Goal: Task Accomplishment & Management: Manage account settings

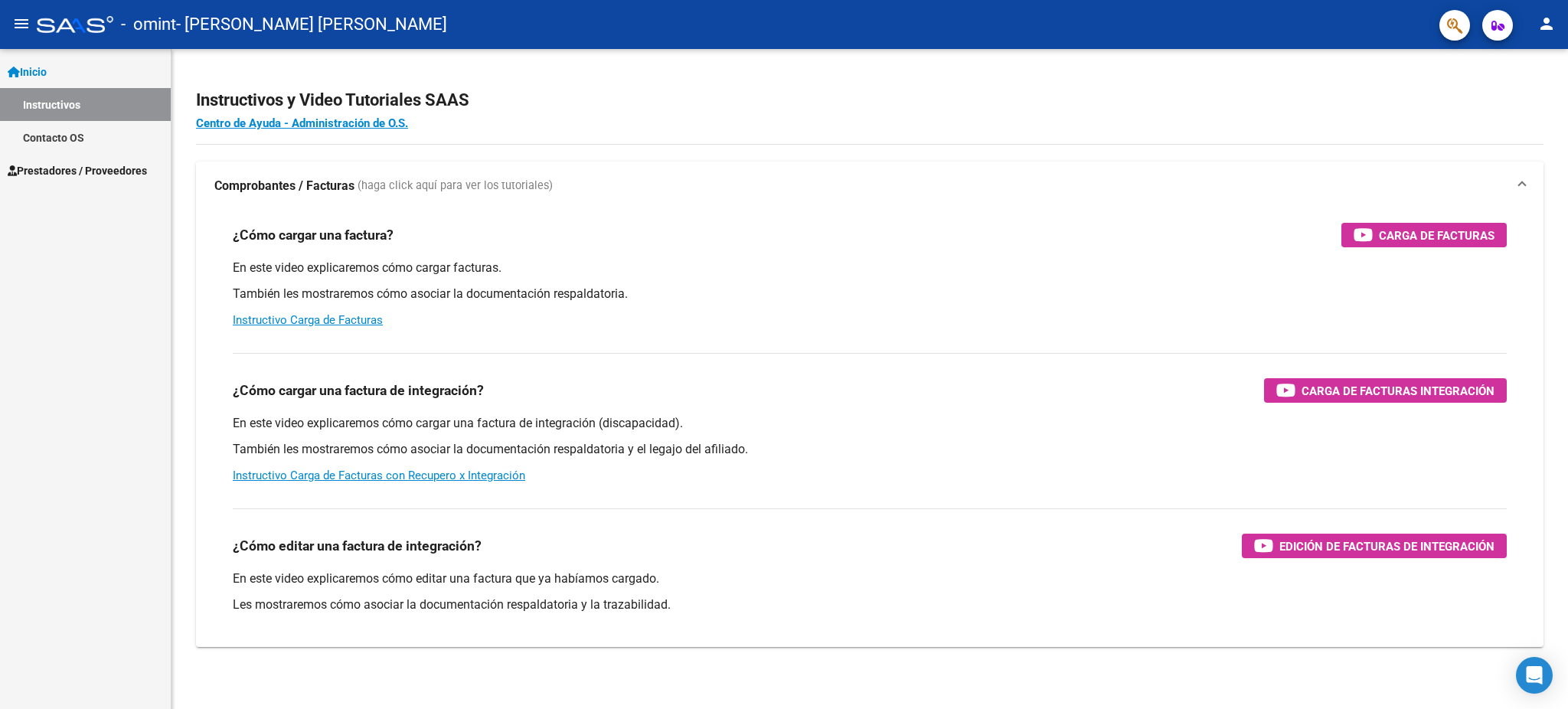
click at [67, 166] on span "Prestadores / Proveedores" at bounding box center [77, 171] width 139 height 17
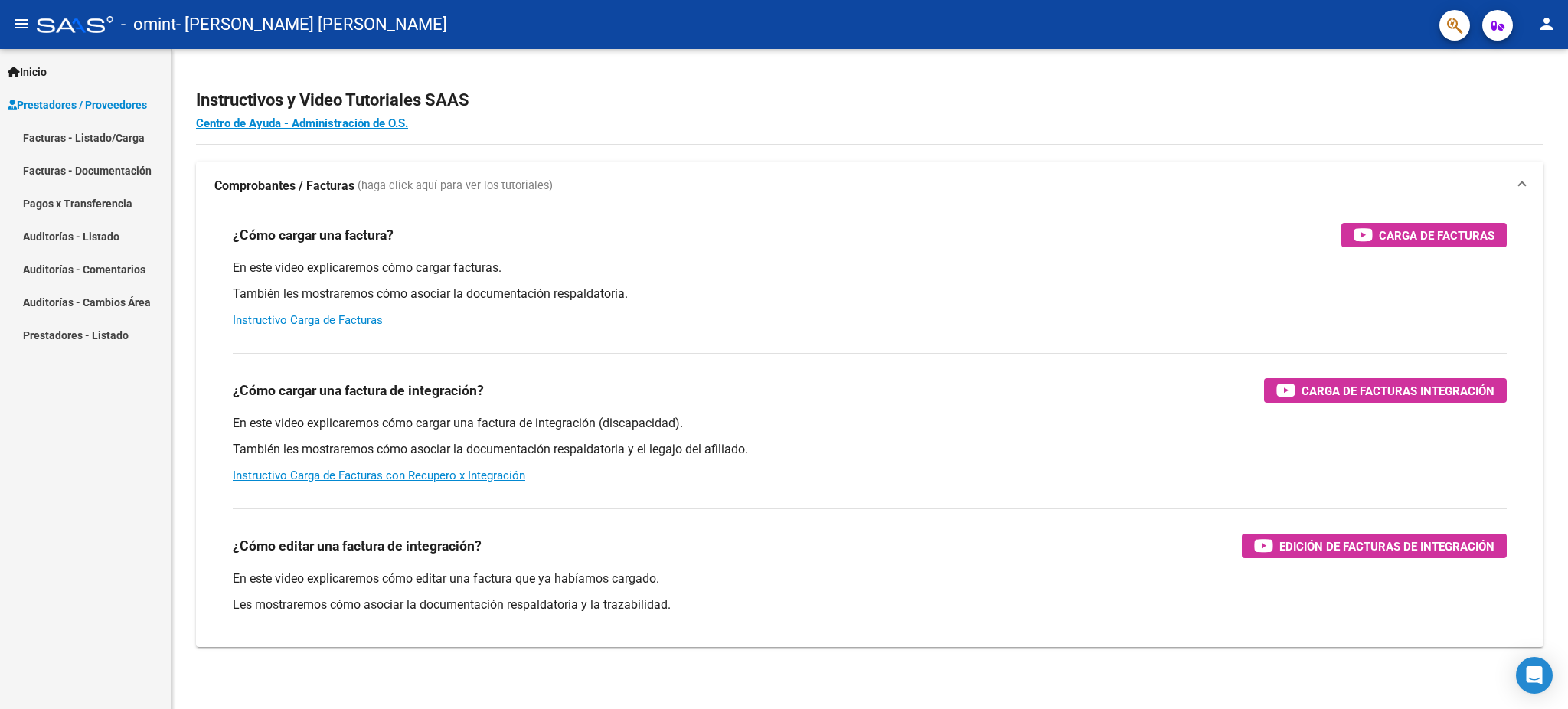
click at [87, 140] on link "Facturas - Listado/Carga" at bounding box center [85, 137] width 171 height 33
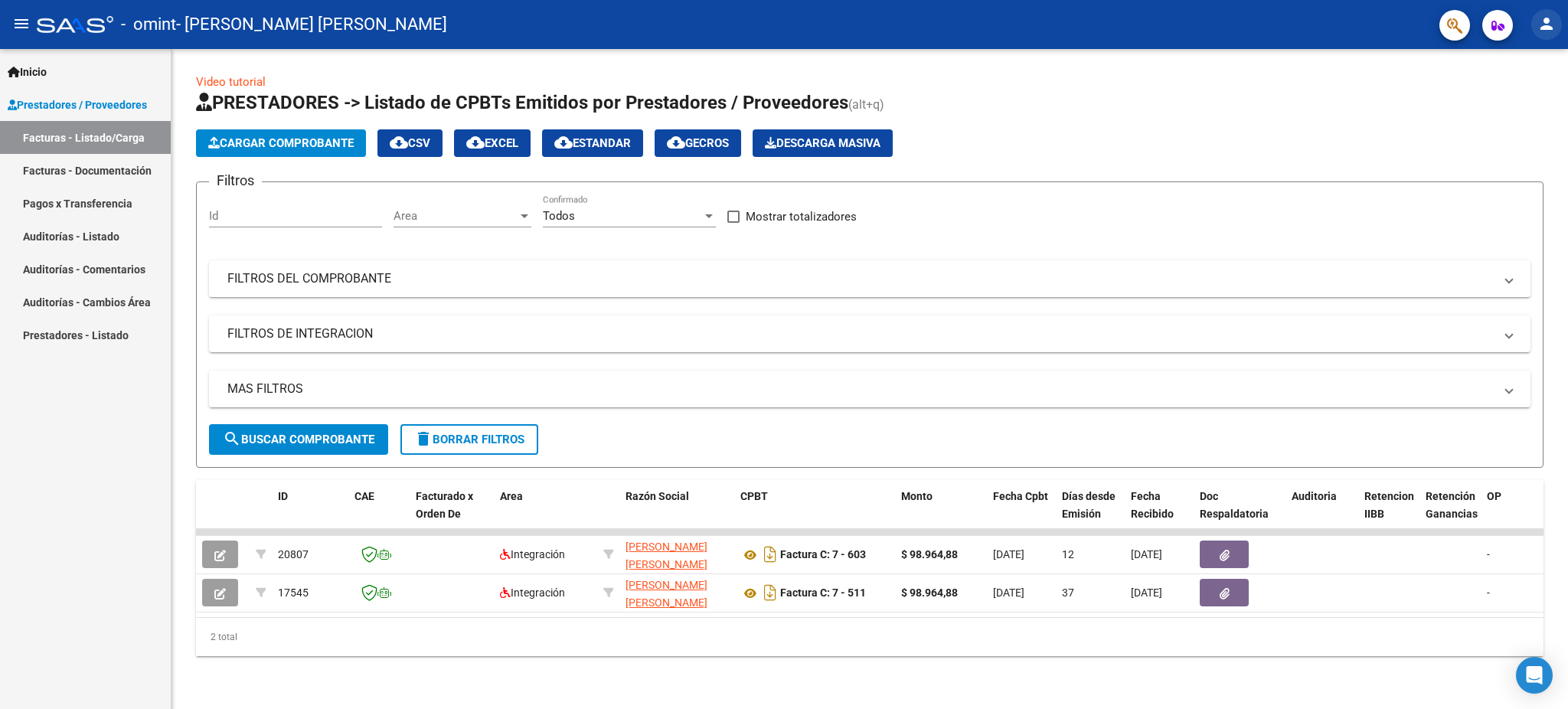
click at [1555, 29] on mat-icon "person" at bounding box center [1547, 24] width 19 height 19
click at [1510, 94] on button "exit_to_app Salir" at bounding box center [1515, 101] width 94 height 36
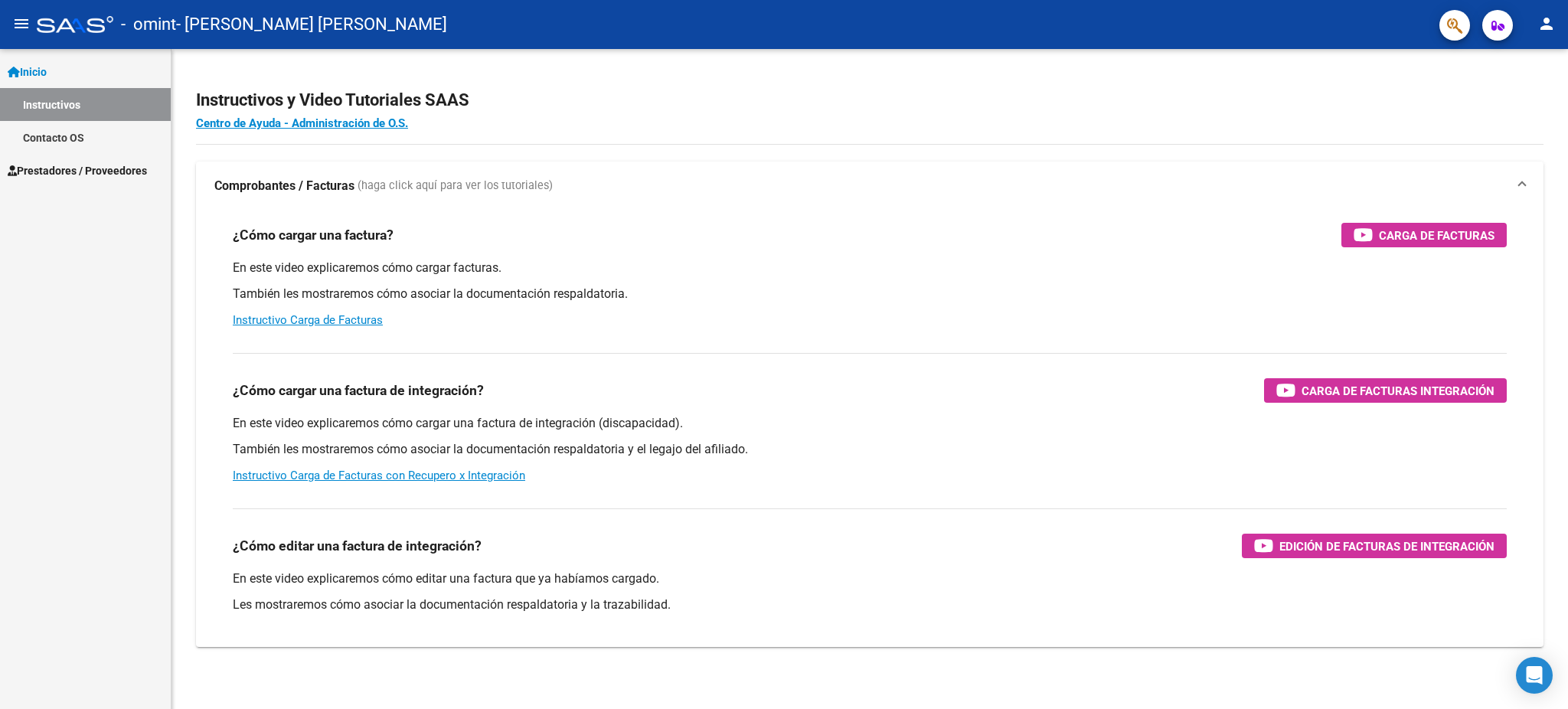
click at [32, 173] on span "Prestadores / Proveedores" at bounding box center [77, 171] width 139 height 17
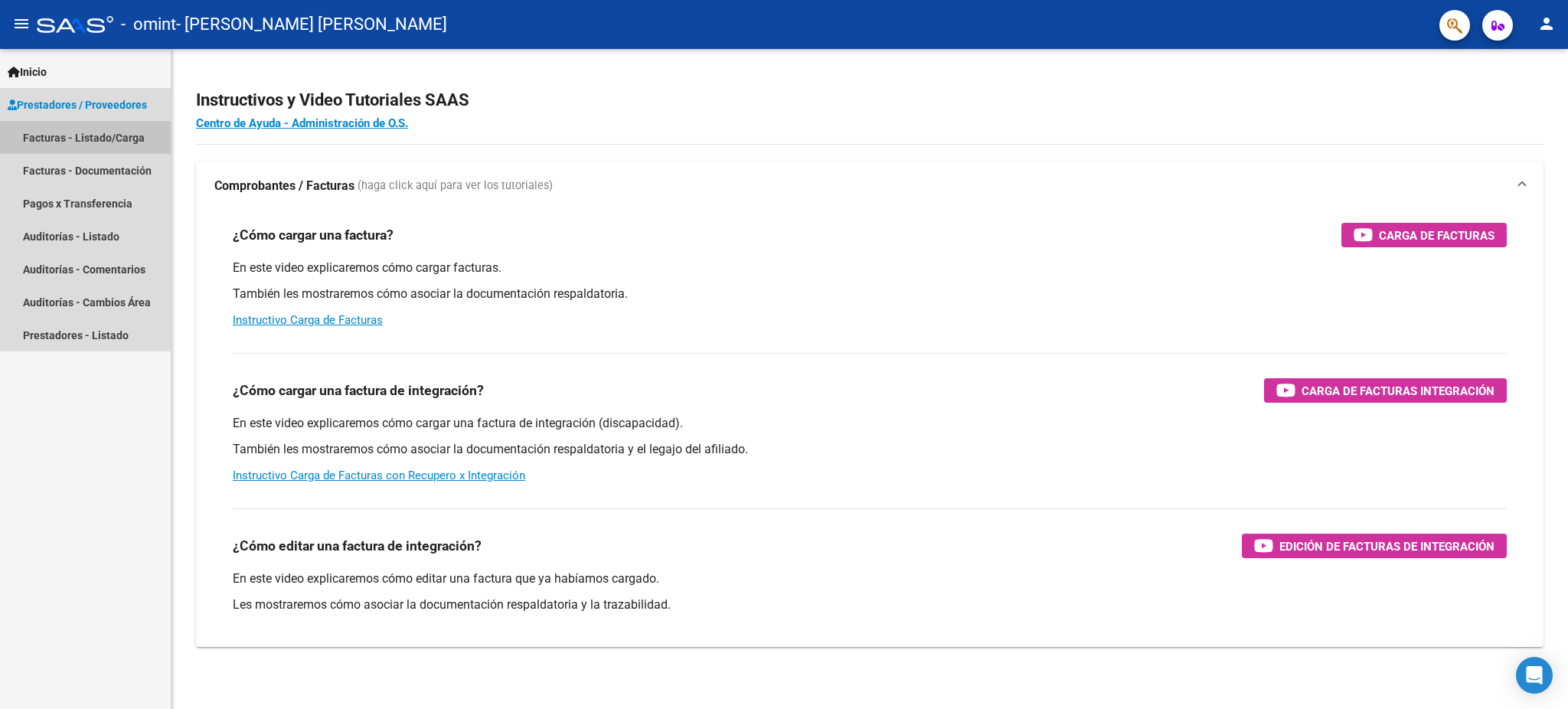
click at [98, 140] on link "Facturas - Listado/Carga" at bounding box center [85, 137] width 171 height 33
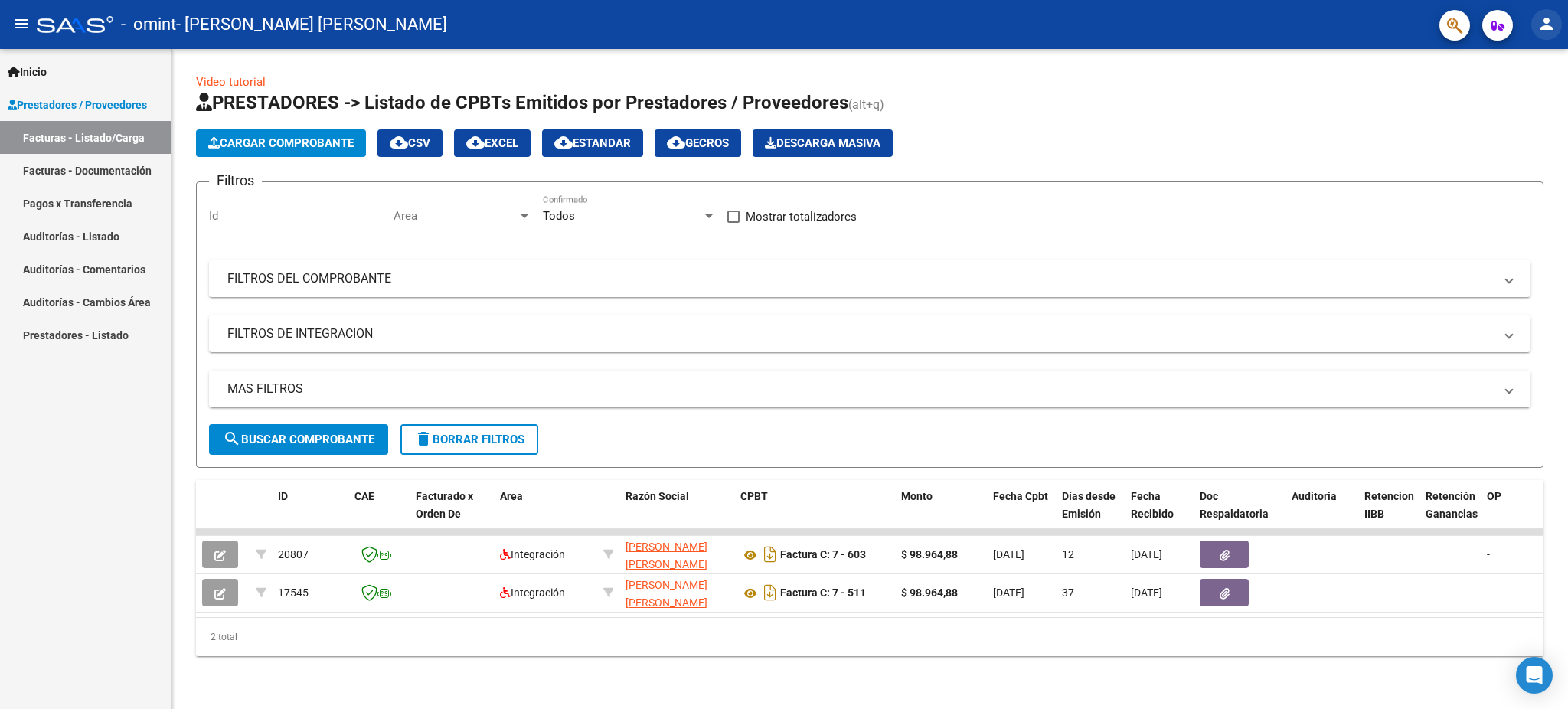
click at [1550, 18] on mat-icon "person" at bounding box center [1547, 24] width 19 height 19
click at [1502, 95] on button "exit_to_app Salir" at bounding box center [1515, 101] width 94 height 36
